Goal: Find specific page/section: Find specific page/section

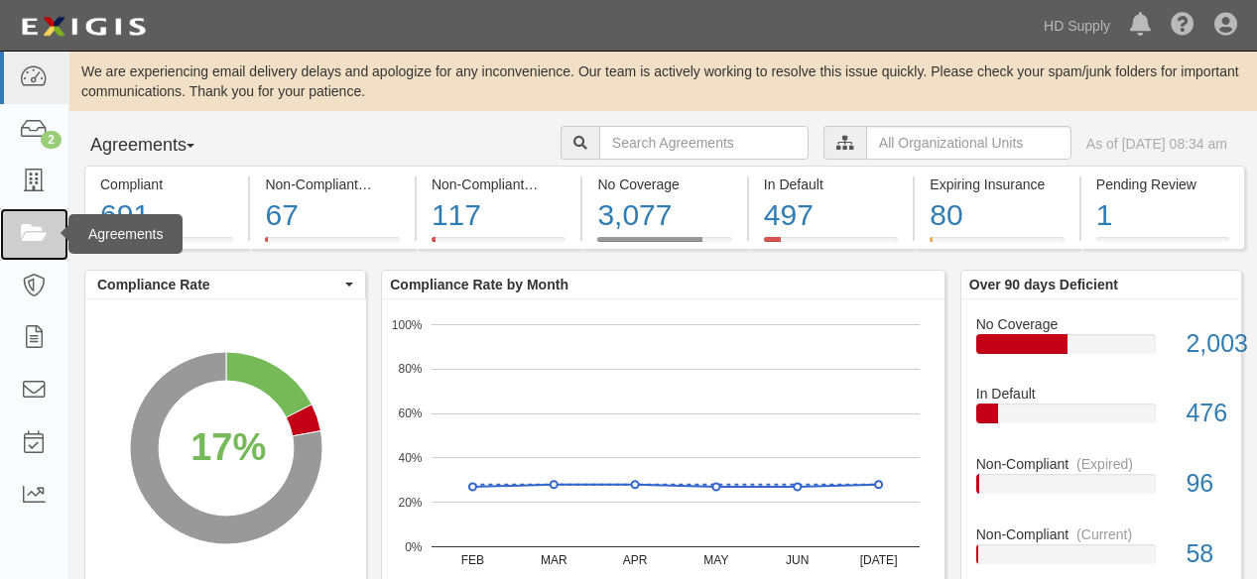
click at [36, 229] on icon at bounding box center [34, 234] width 28 height 23
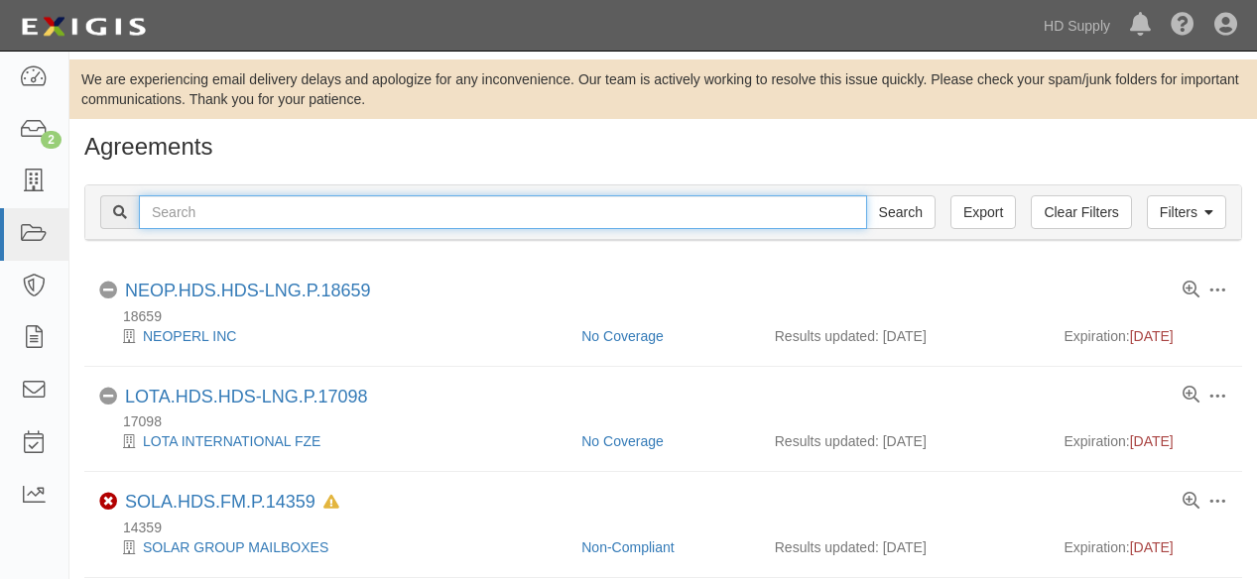
click at [276, 212] on input "text" at bounding box center [503, 212] width 728 height 34
type input "zippers"
click at [866, 195] on input "Search" at bounding box center [900, 212] width 69 height 34
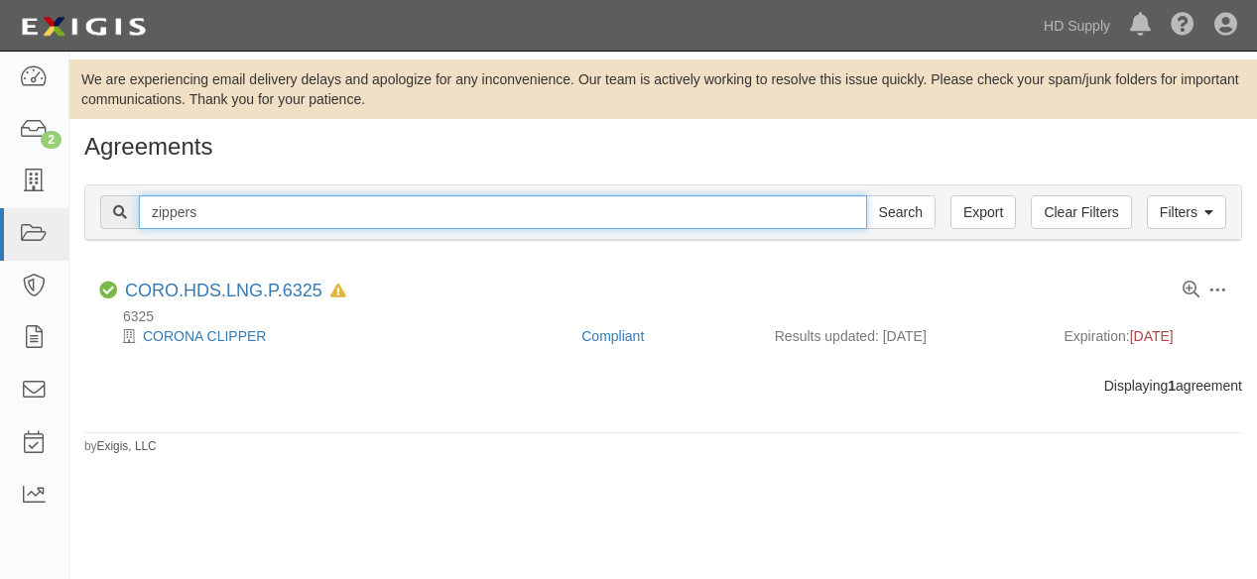
click at [208, 210] on input "zippers" at bounding box center [503, 212] width 728 height 34
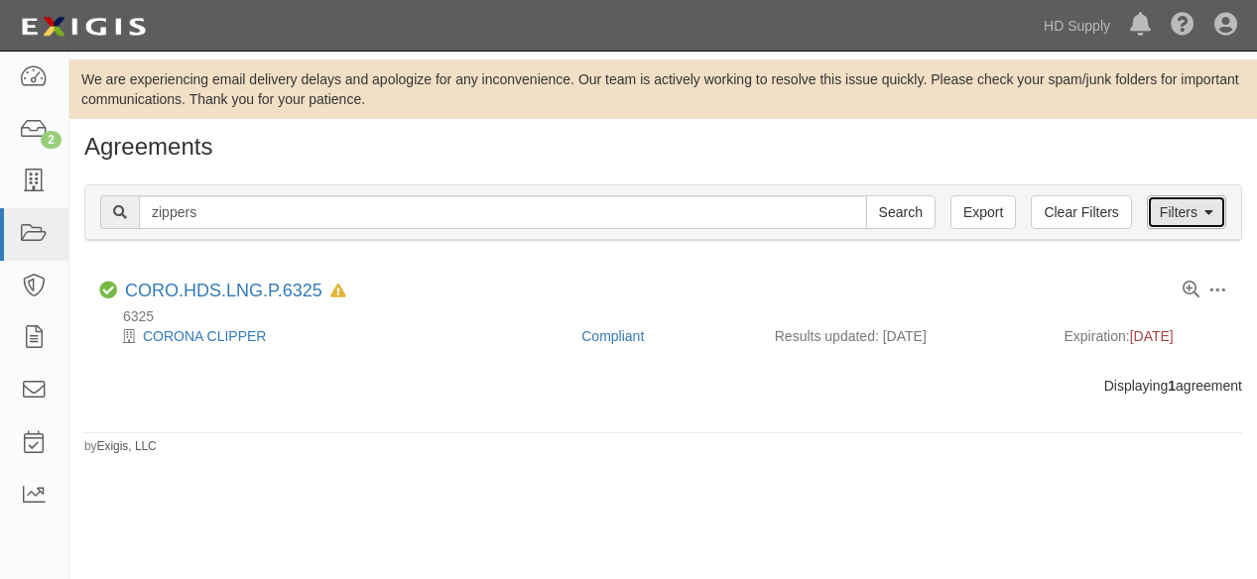
click at [1188, 219] on link "Filters" at bounding box center [1186, 212] width 79 height 34
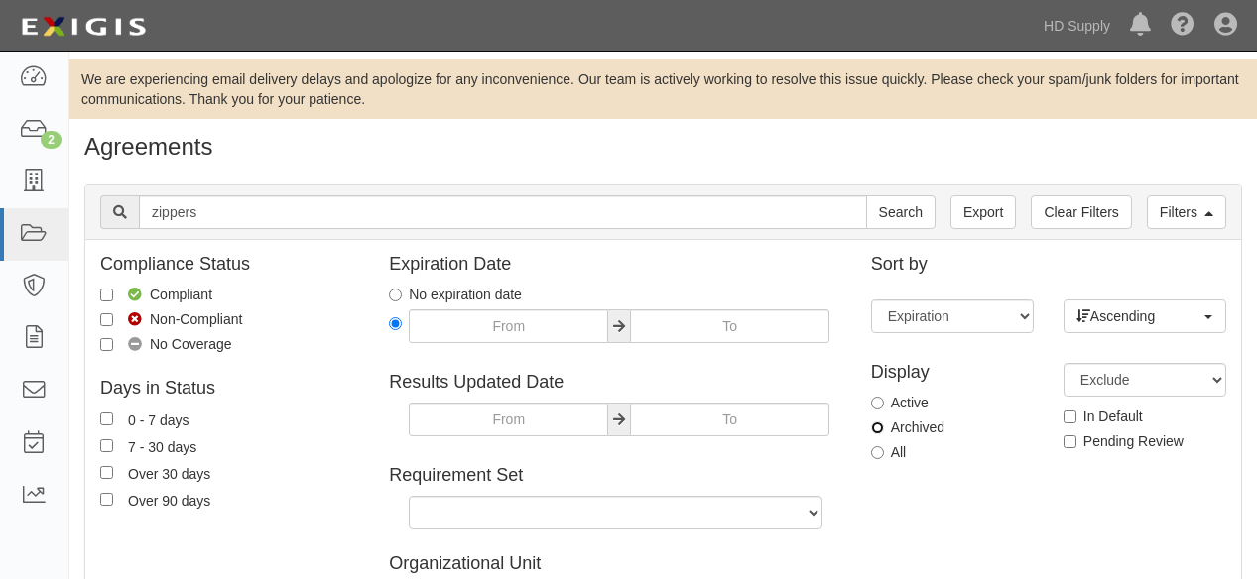
click at [878, 429] on input "Archived" at bounding box center [877, 428] width 13 height 13
radio input "true"
click at [901, 218] on input "Search" at bounding box center [900, 212] width 69 height 34
